Goal: Find specific page/section: Find specific page/section

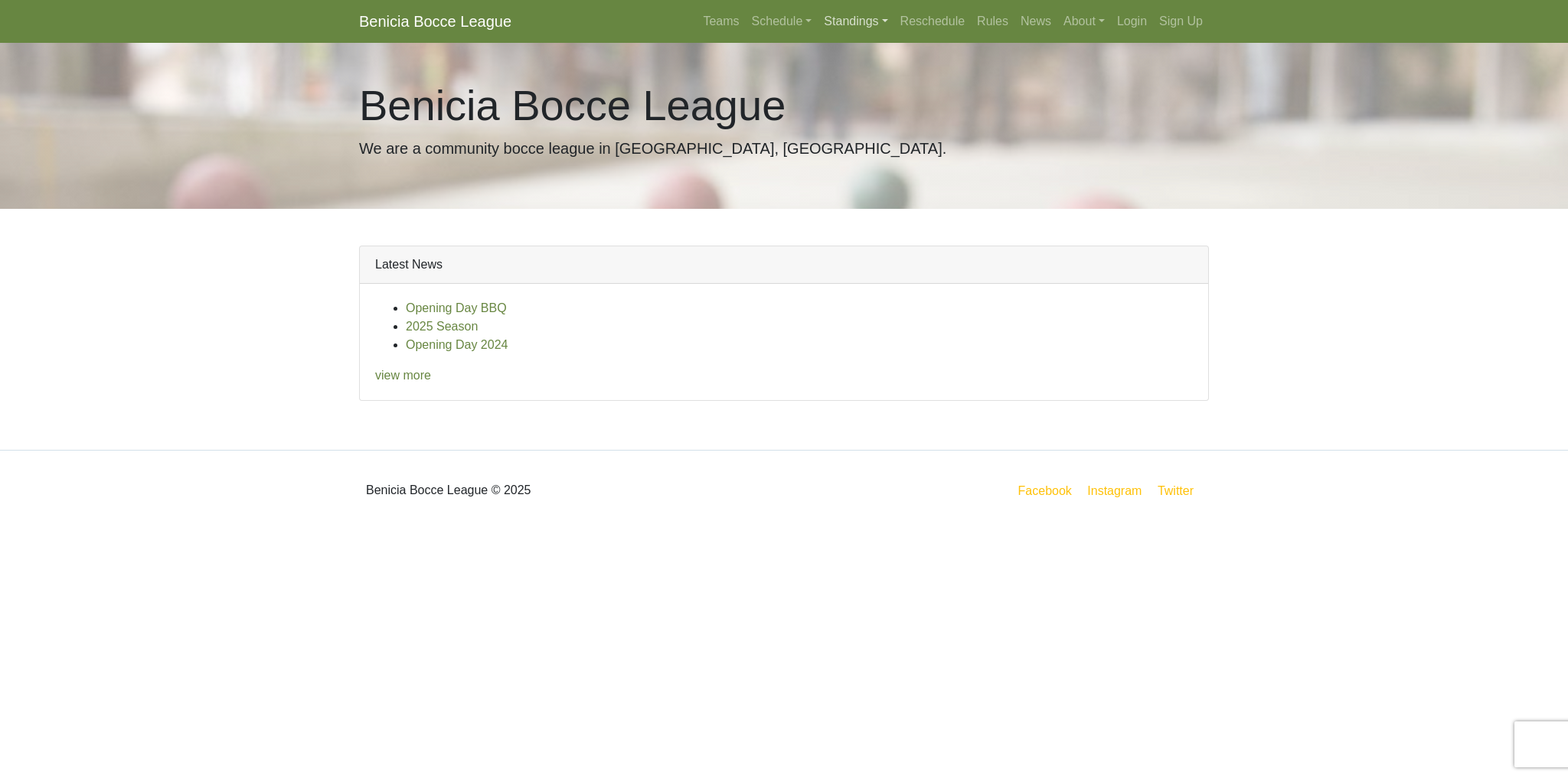
click at [835, 17] on link "Standings" at bounding box center [856, 21] width 76 height 31
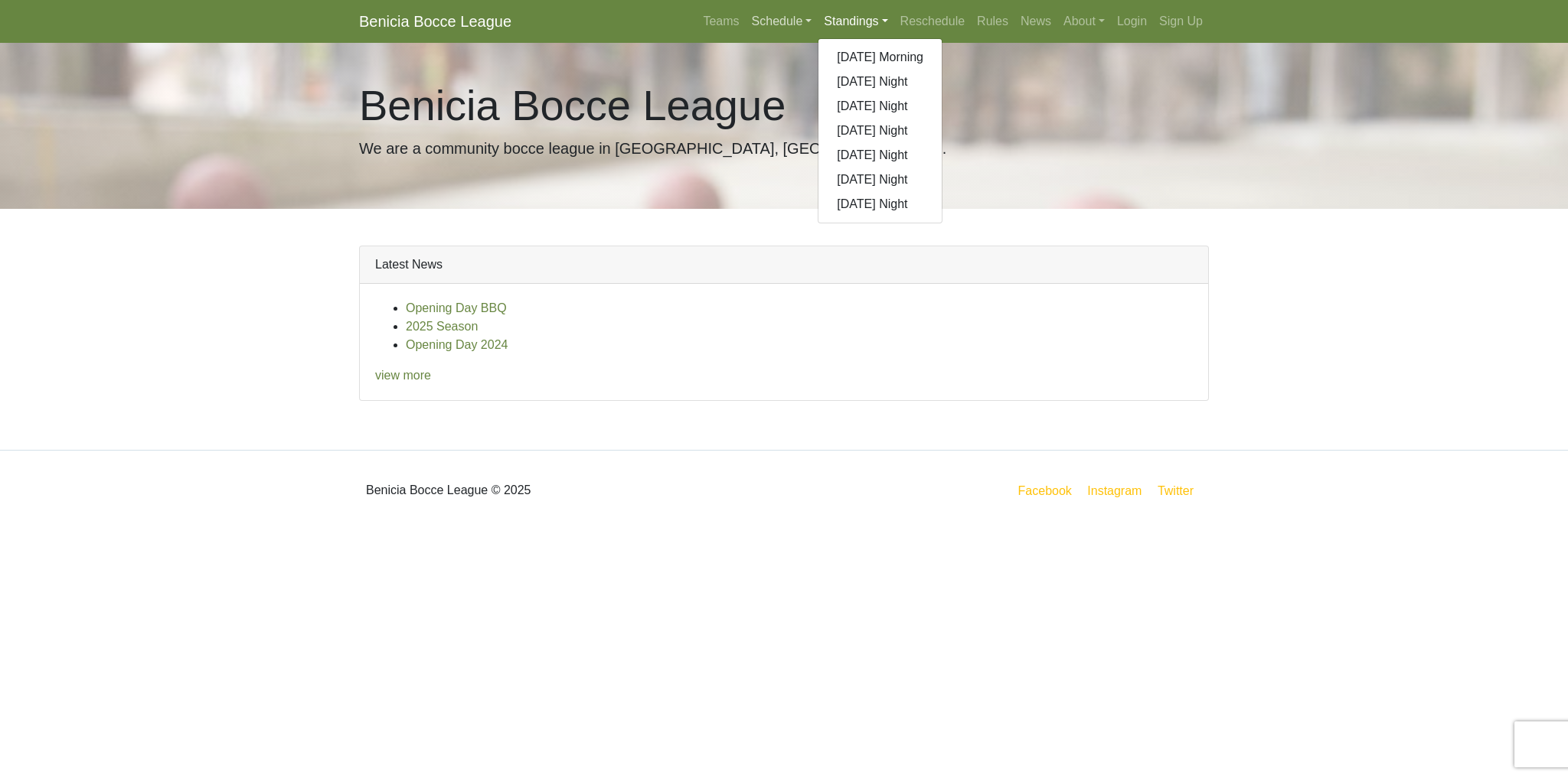
click at [771, 12] on link "Schedule" at bounding box center [782, 21] width 73 height 31
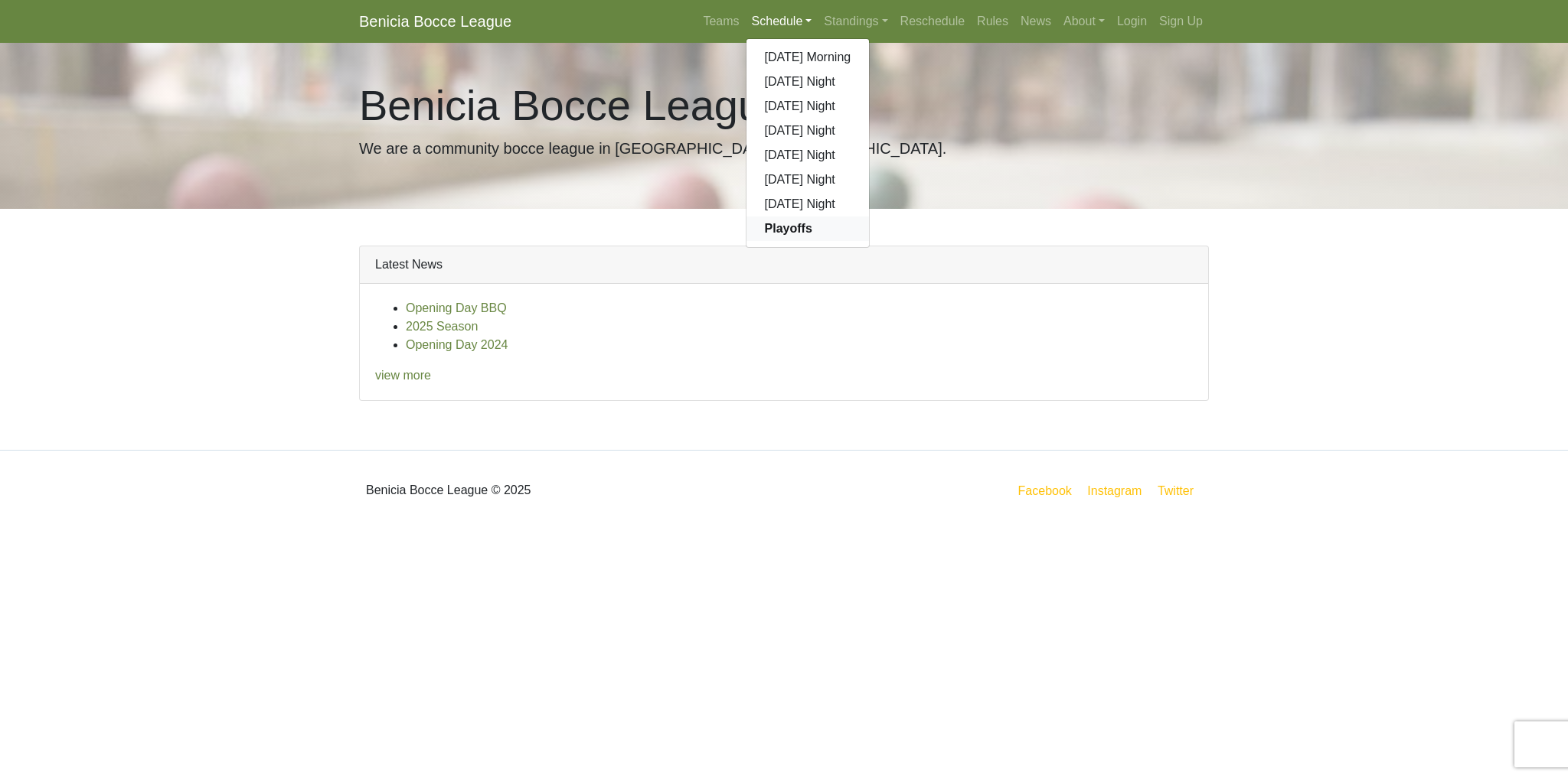
click at [776, 237] on link "Playoffs" at bounding box center [808, 228] width 123 height 25
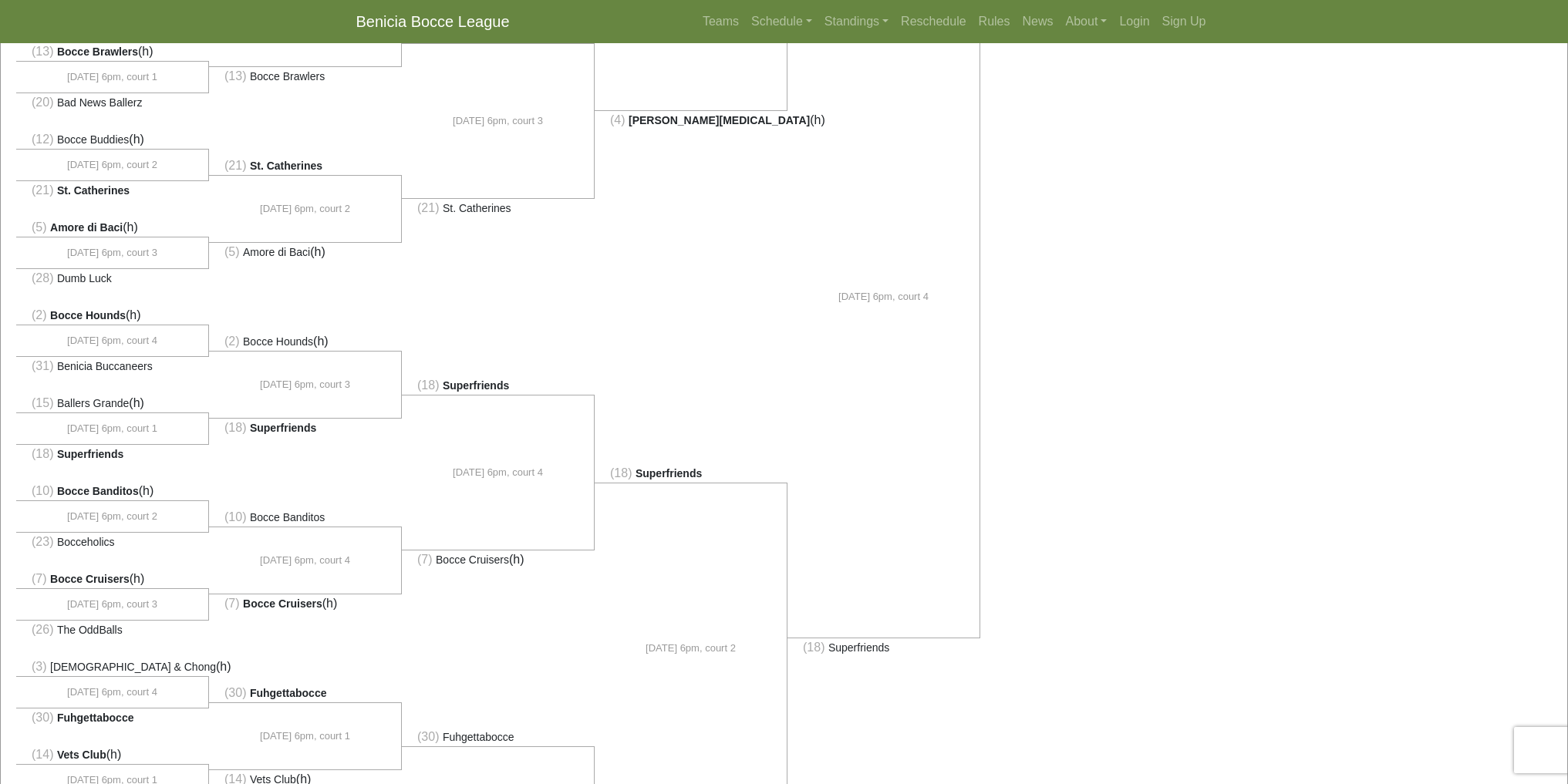
scroll to position [771, 0]
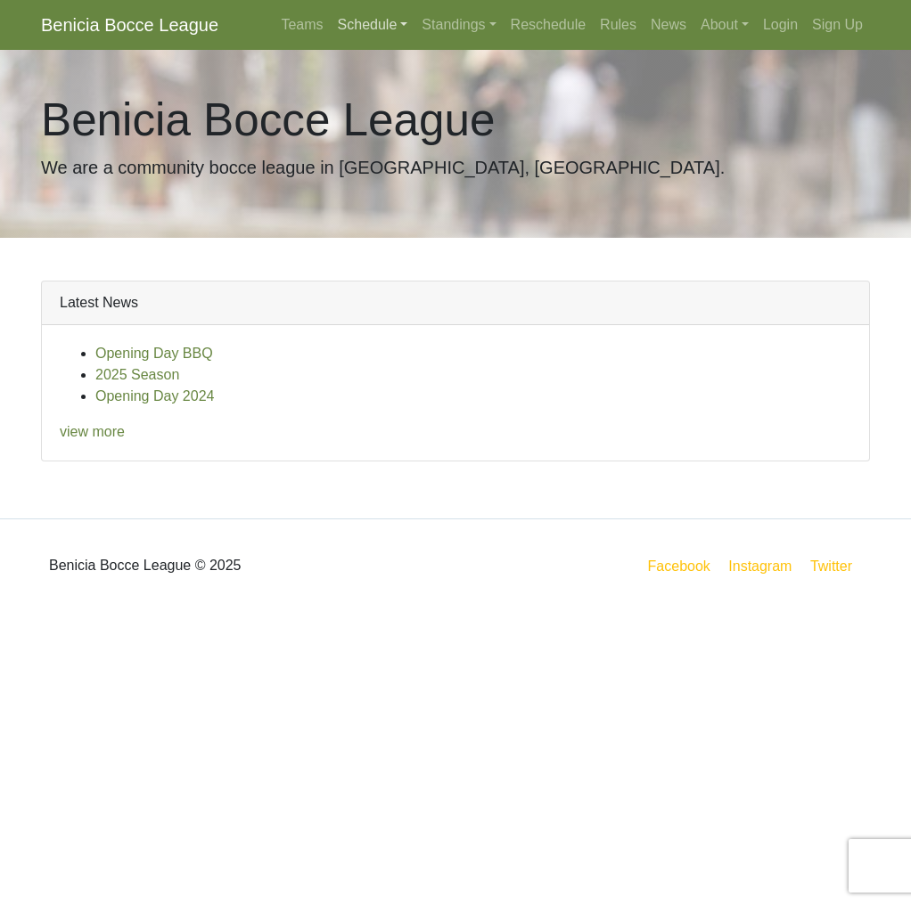
click at [379, 29] on link "Schedule" at bounding box center [373, 25] width 85 height 36
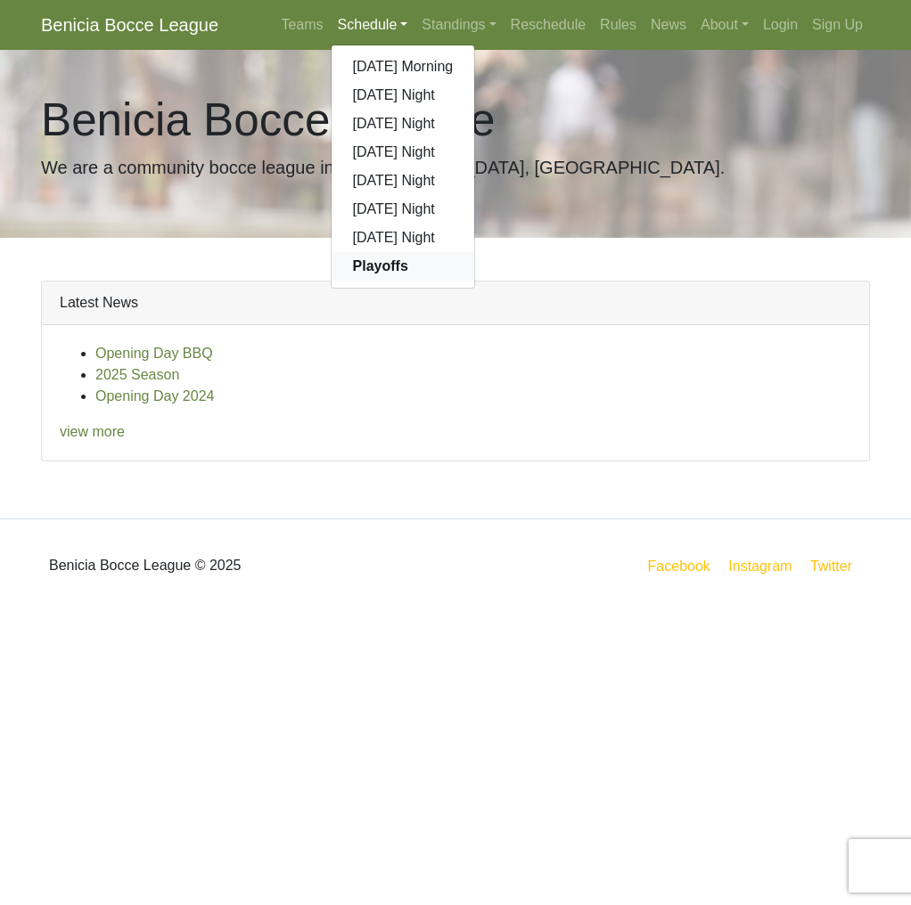
click at [383, 267] on strong "Playoffs" at bounding box center [380, 265] width 55 height 15
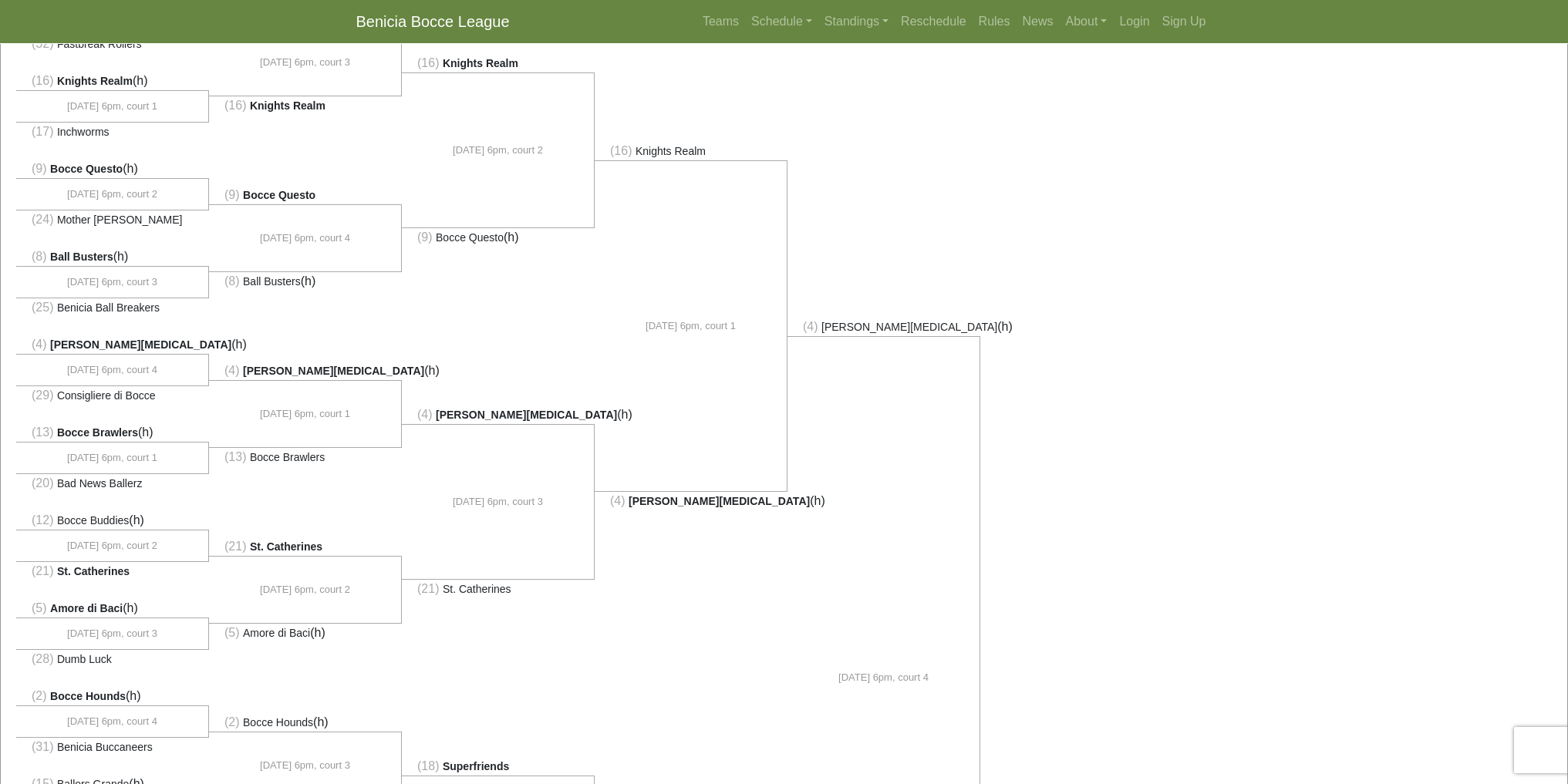
scroll to position [154, 0]
